Goal: Register for event/course

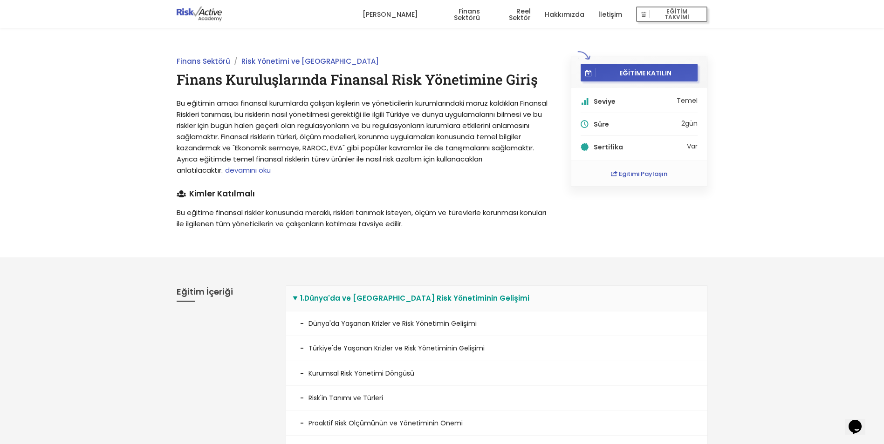
click at [271, 167] on span "devamını oku" at bounding box center [248, 170] width 46 height 10
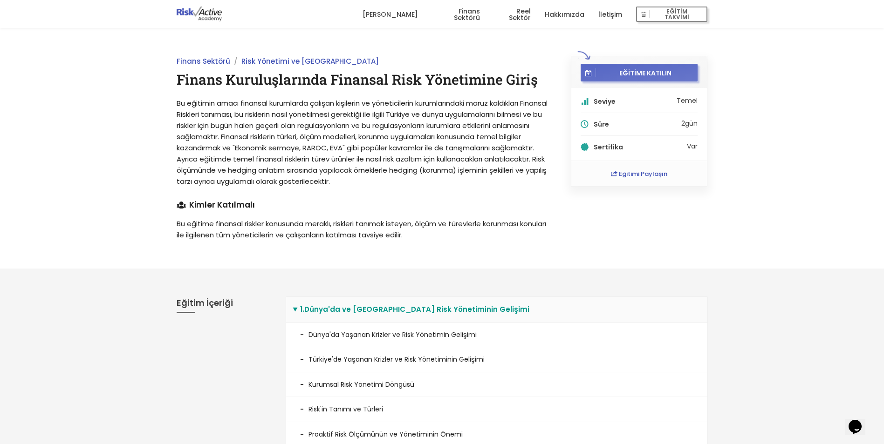
click at [625, 74] on span "EĞİTİME KATILIN" at bounding box center [645, 72] width 99 height 8
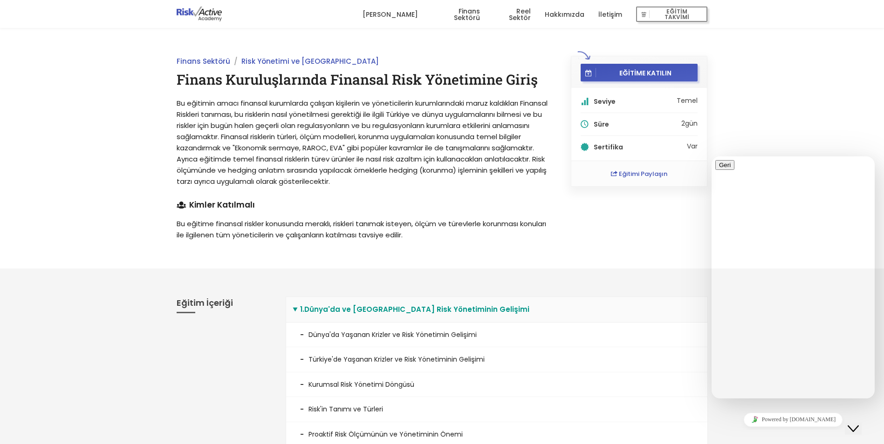
click at [500, 167] on span "Risk ölçümünde ve hedging anlatım sırasında yapılacak örneklerle hedging (korun…" at bounding box center [362, 170] width 370 height 32
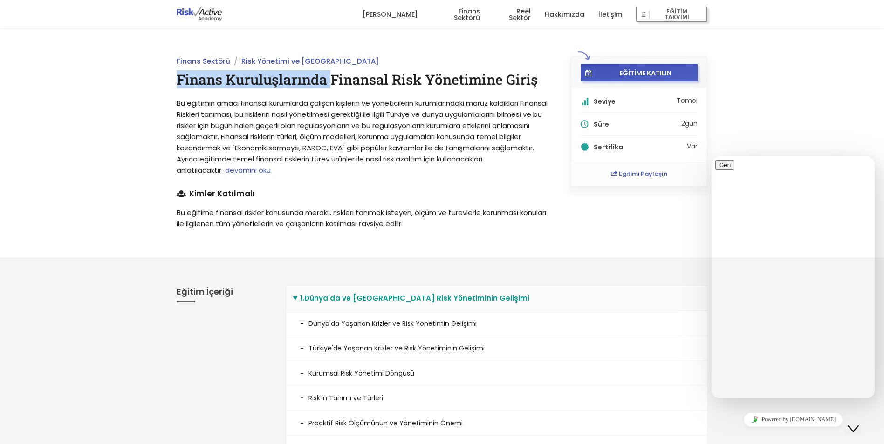
drag, startPoint x: 175, startPoint y: 79, endPoint x: 334, endPoint y: 84, distance: 159.0
click at [334, 84] on div "Finans Sektörü Risk Yönetimi ve Basel Finans Kuruluşlarında Finansal Risk Yönet…" at bounding box center [363, 143] width 394 height 174
drag, startPoint x: 334, startPoint y: 84, endPoint x: 354, endPoint y: 111, distance: 34.3
click at [354, 111] on span "Bu eğitimin amacı finansal kurumlarda çalışan kişilerin ve yöneticilerin kuruml…" at bounding box center [362, 136] width 371 height 77
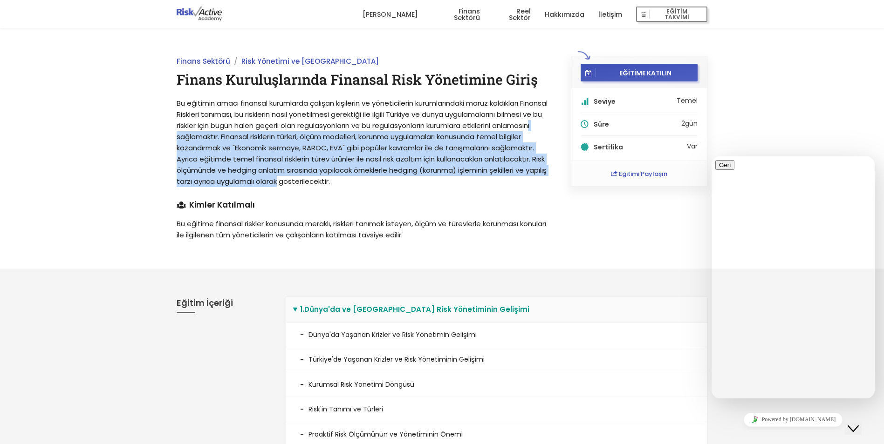
drag, startPoint x: 303, startPoint y: 147, endPoint x: 414, endPoint y: 179, distance: 115.3
click at [414, 179] on span "Bu eğitimin amacı finansal kurumlarda çalışan kişilerin ve yöneticilerin kuruml…" at bounding box center [362, 142] width 371 height 88
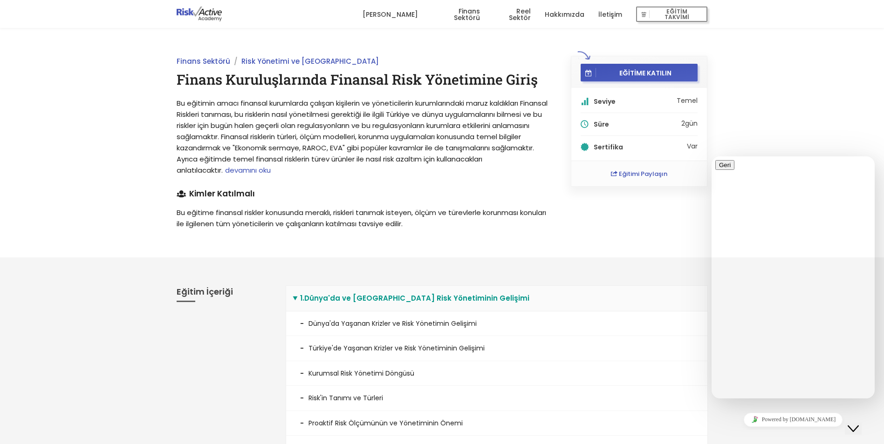
drag, startPoint x: 414, startPoint y: 179, endPoint x: 419, endPoint y: 181, distance: 5.9
click at [420, 181] on div "Finans Sektörü Risk Yönetimi ve Basel Finans Kuruluşlarında Finansal Risk Yönet…" at bounding box center [363, 143] width 394 height 174
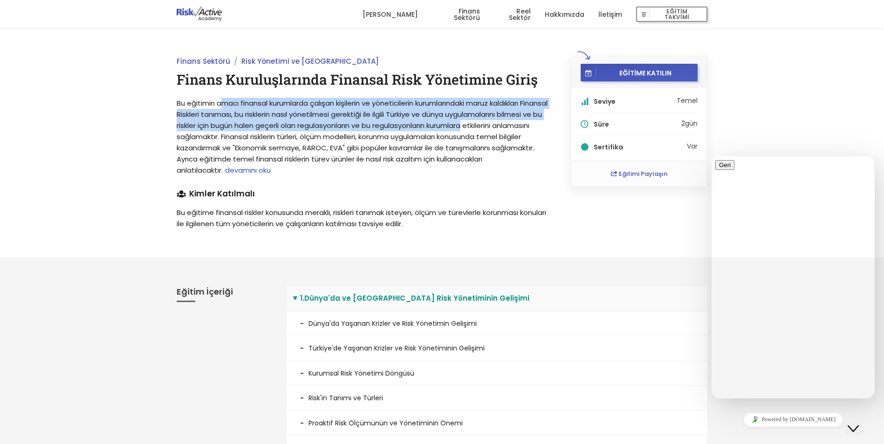
drag, startPoint x: 223, startPoint y: 95, endPoint x: 533, endPoint y: 129, distance: 311.7
click at [533, 129] on div "Finans Sektörü Risk Yönetimi ve Basel Finans Kuruluşlarında Finansal Risk Yönet…" at bounding box center [363, 143] width 394 height 174
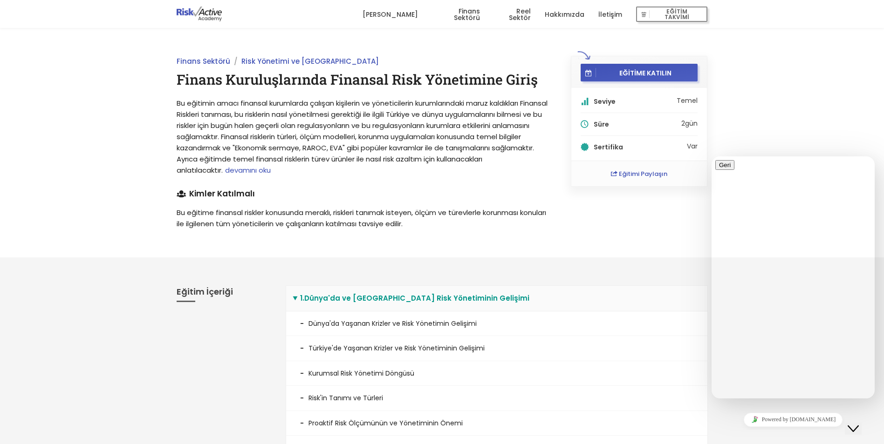
drag, startPoint x: 533, startPoint y: 129, endPoint x: 525, endPoint y: 137, distance: 11.2
click at [525, 137] on p "Bu eğitimin amacı finansal kurumlarda çalışan kişilerin ve yöneticilerin kuruml…" at bounding box center [363, 137] width 373 height 78
drag, startPoint x: 773, startPoint y: 227, endPoint x: 747, endPoint y: 220, distance: 27.5
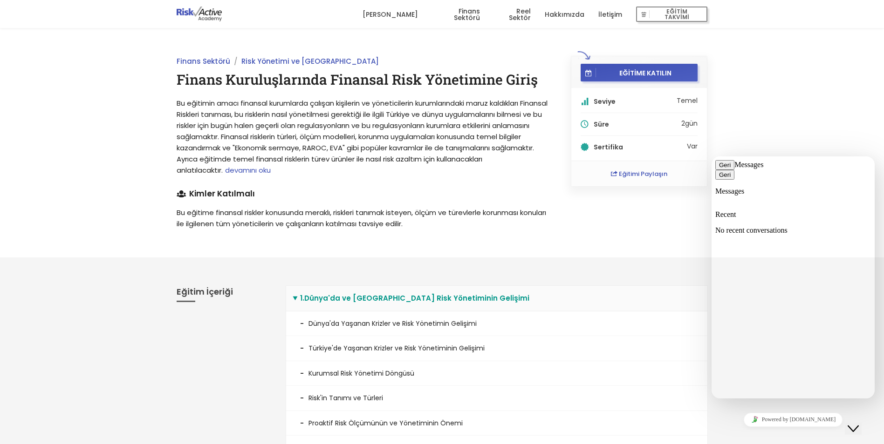
click at [773, 226] on p "No recent conversations" at bounding box center [793, 230] width 156 height 8
drag, startPoint x: 748, startPoint y: 225, endPoint x: 818, endPoint y: 220, distance: 70.1
click at [818, 220] on div "Recent No recent conversations" at bounding box center [793, 223] width 156 height 24
drag, startPoint x: 818, startPoint y: 220, endPoint x: 829, endPoint y: 245, distance: 26.9
click at [821, 226] on p "No recent conversations" at bounding box center [793, 230] width 156 height 8
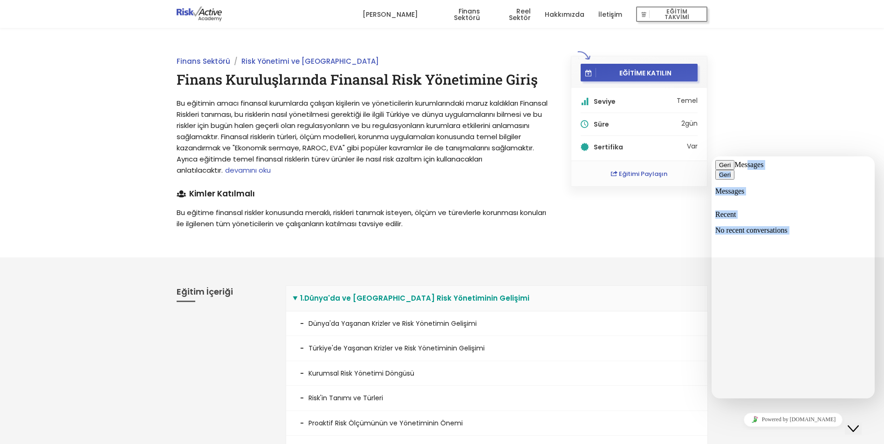
click at [752, 193] on div "Geri Messages Geri Messages Recent No recent conversations Eğitim talepleriniz …" at bounding box center [793, 321] width 156 height 322
drag, startPoint x: 752, startPoint y: 193, endPoint x: 789, endPoint y: 373, distance: 183.9
drag, startPoint x: 287, startPoint y: 53, endPoint x: 502, endPoint y: 182, distance: 251.1
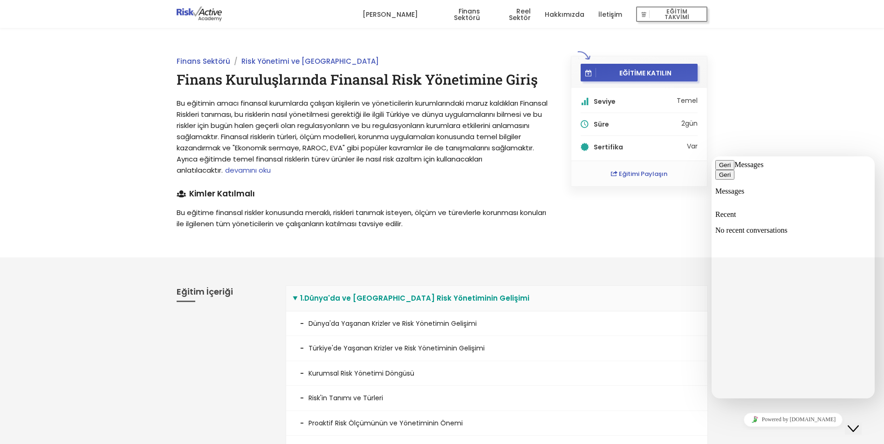
click at [502, 182] on div "Finans Sektörü Risk Yönetimi ve Basel Finans Kuruluşlarında Finansal Risk Yönet…" at bounding box center [442, 143] width 884 height 230
click at [521, 190] on h4 "Kimler Katılmalı" at bounding box center [363, 194] width 373 height 8
click at [503, 200] on div "Finans Sektörü Risk Yönetimi ve Basel Finans Kuruluşlarında Finansal Risk Yönet…" at bounding box center [363, 143] width 394 height 174
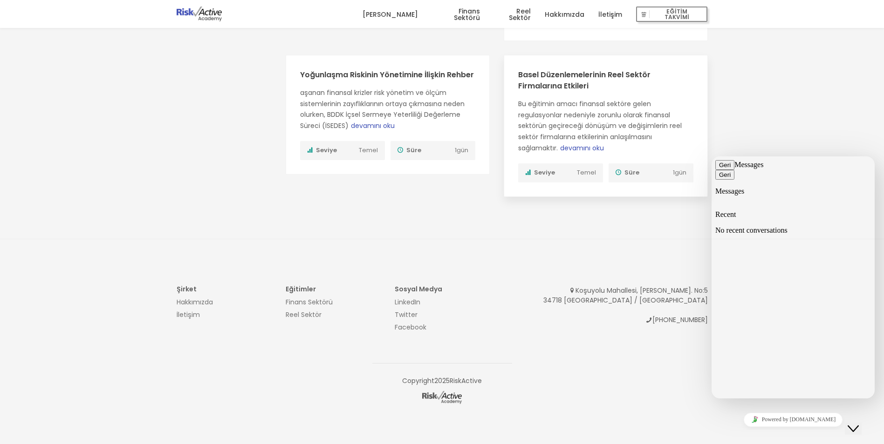
scroll to position [944, 0]
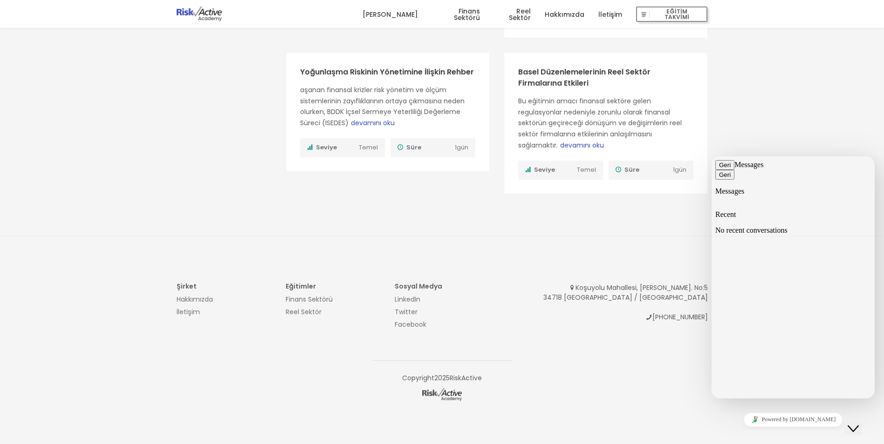
click at [200, 143] on div "Diğer Eğitimler" at bounding box center [224, 46] width 109 height 351
drag, startPoint x: 647, startPoint y: 317, endPoint x: 673, endPoint y: 324, distance: 27.5
click at [673, 324] on div "Koşuyolu Mahallesi, [PERSON_NAME]. No:5 34718 [GEOGRAPHIC_DATA] / [GEOGRAPHIC_D…" at bounding box center [606, 307] width 218 height 49
click at [250, 200] on div "Diğer Eğitimler" at bounding box center [224, 46] width 109 height 351
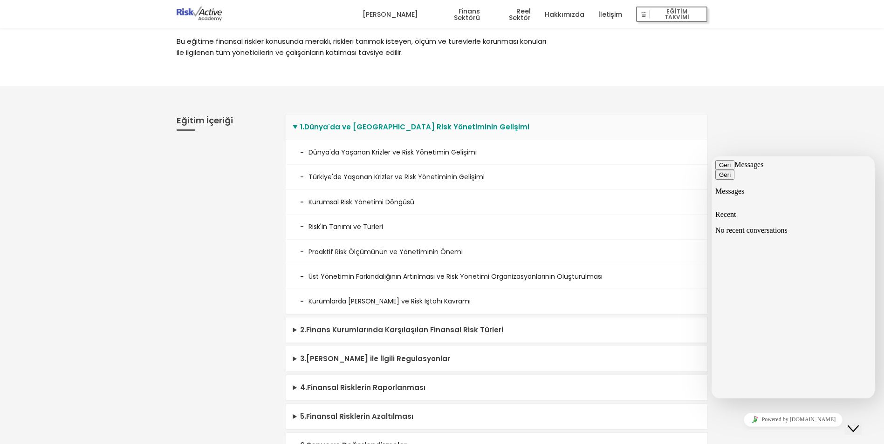
scroll to position [0, 0]
